Goal: Find specific page/section: Find specific page/section

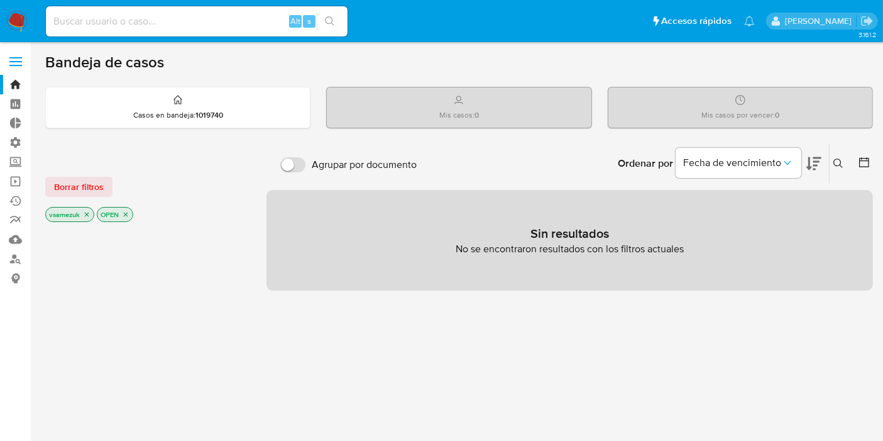
click at [16, 62] on label at bounding box center [15, 61] width 31 height 26
click at [0, 0] on input "checkbox" at bounding box center [0, 0] width 0 height 0
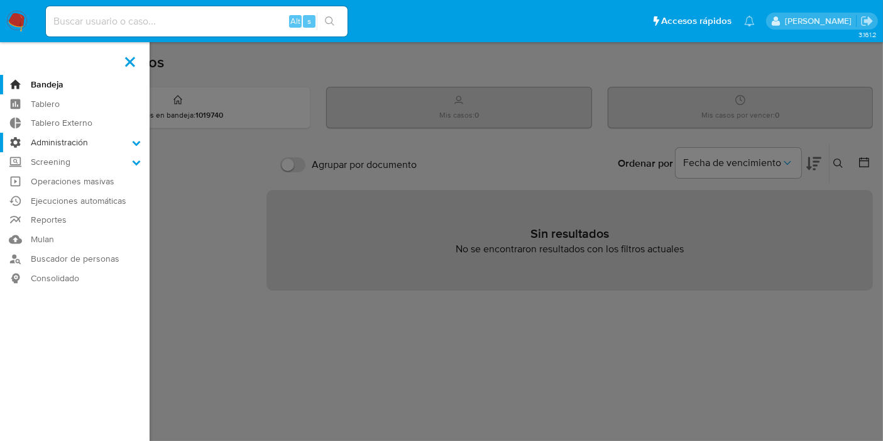
click at [67, 148] on label "Administración" at bounding box center [75, 142] width 150 height 19
click at [0, 0] on input "Administración" at bounding box center [0, 0] width 0 height 0
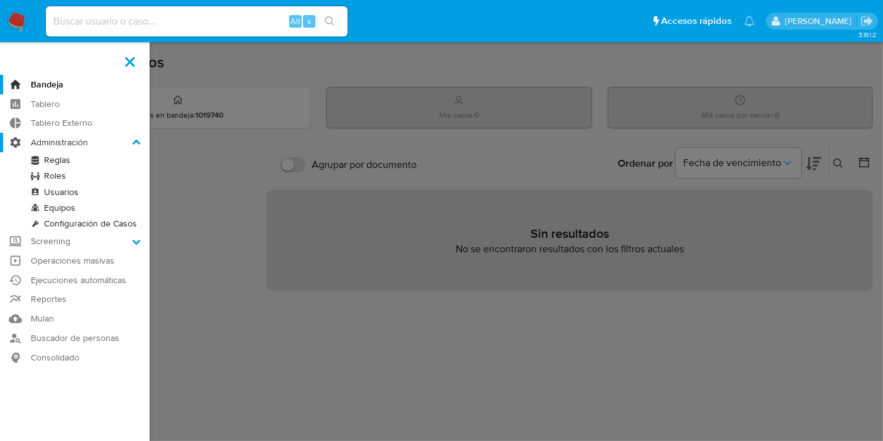
click at [96, 148] on label "Administración" at bounding box center [75, 142] width 150 height 19
click at [0, 0] on input "Administración" at bounding box center [0, 0] width 0 height 0
click at [82, 161] on link "Reglas" at bounding box center [75, 160] width 150 height 16
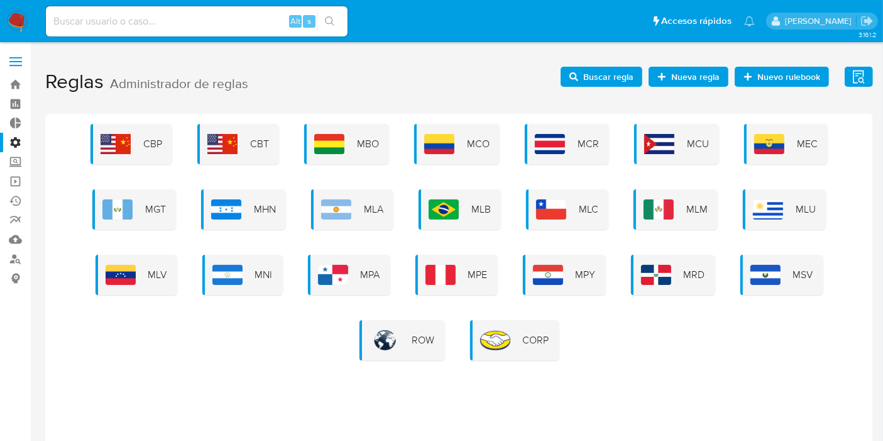
click at [358, 214] on div "MLA" at bounding box center [352, 209] width 82 height 40
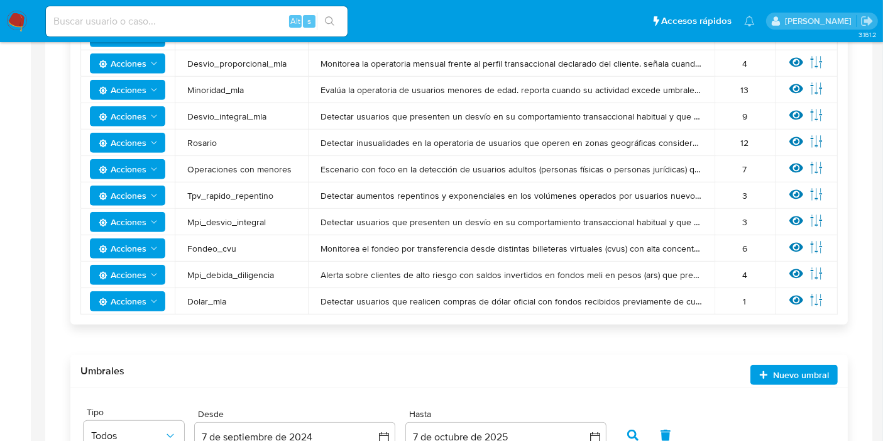
scroll to position [380, 0]
